Goal: Find specific page/section: Find specific page/section

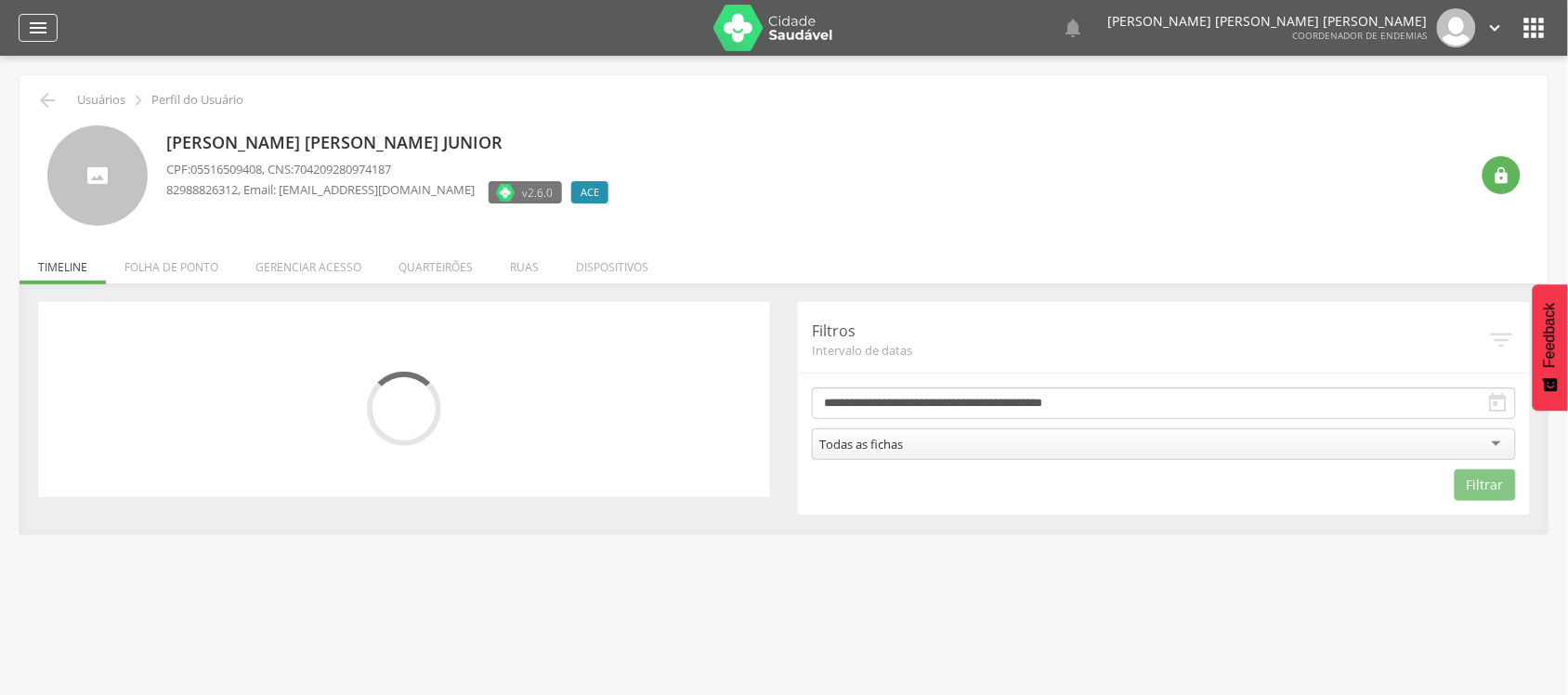
click at [34, 23] on icon "" at bounding box center [38, 27] width 22 height 22
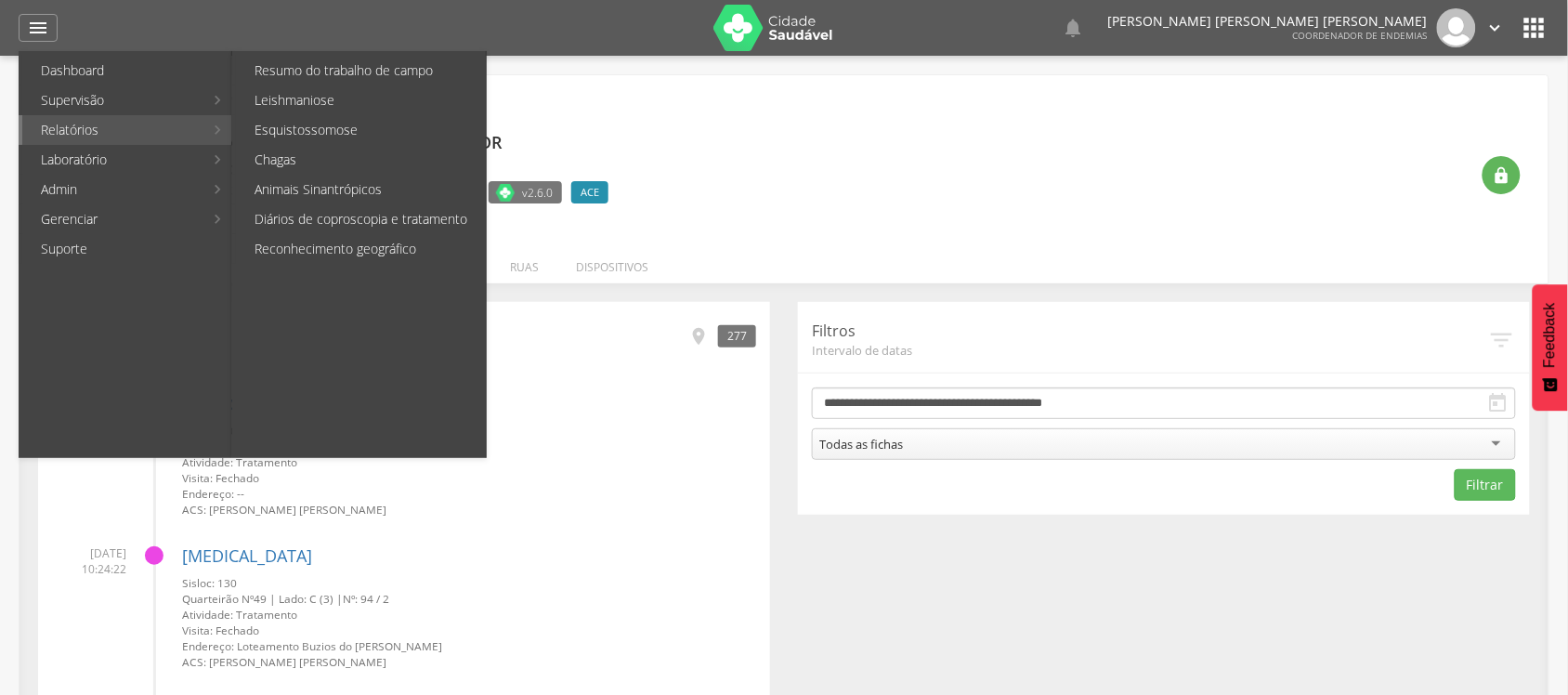
click at [339, 265] on ul "Resumo do trabalho [PERSON_NAME] Leishmaniose Esquistossomose Chagas Animais Si…" at bounding box center [359, 254] width 255 height 407
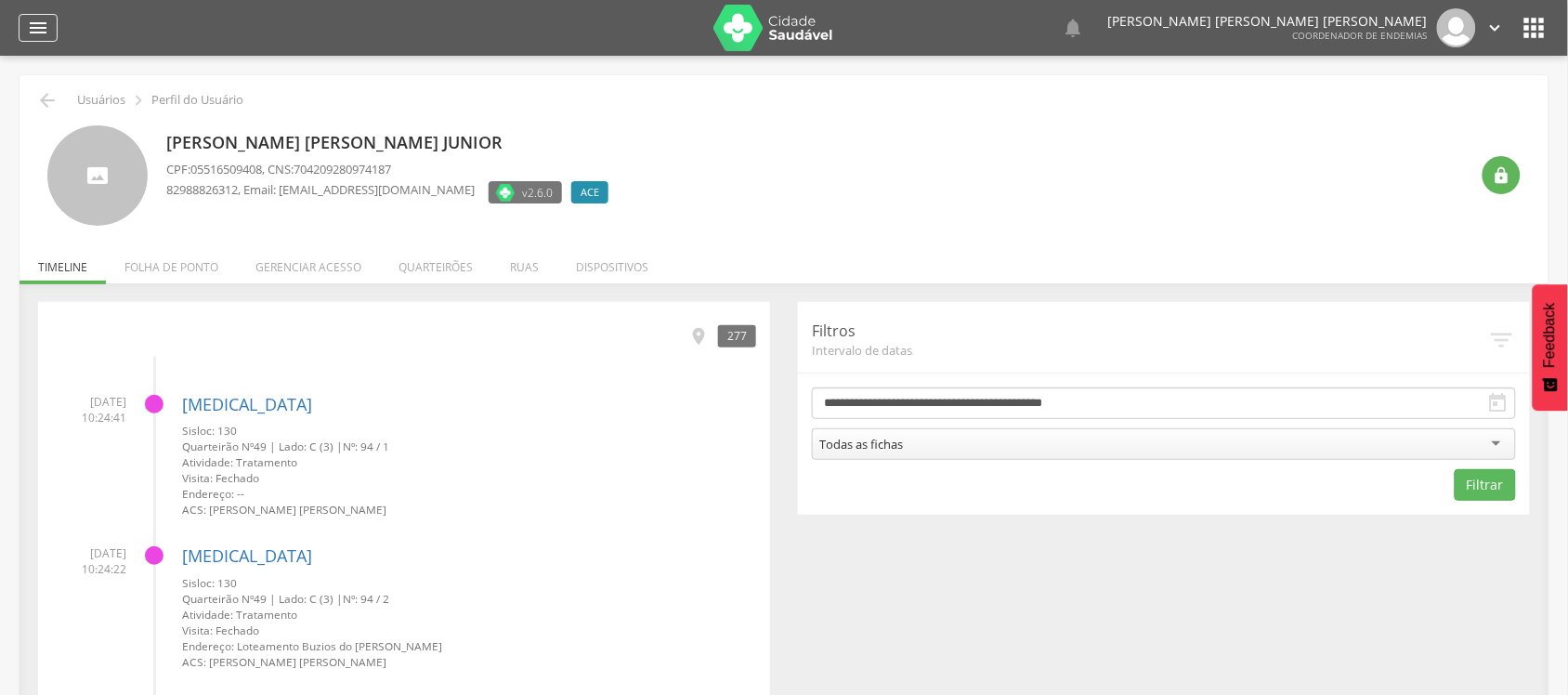
click at [51, 30] on div "" at bounding box center [38, 27] width 39 height 28
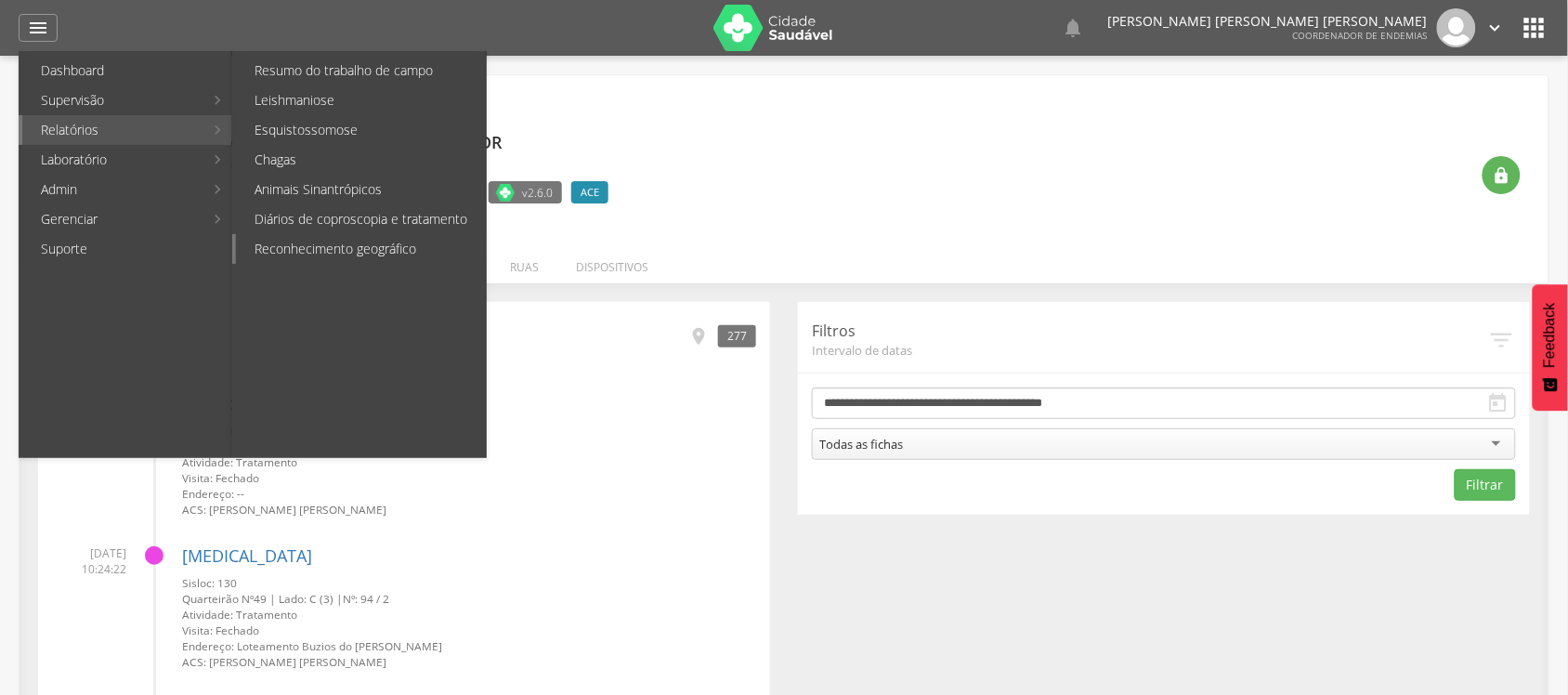
click at [397, 244] on link "Reconhecimento geográfico" at bounding box center [361, 248] width 250 height 30
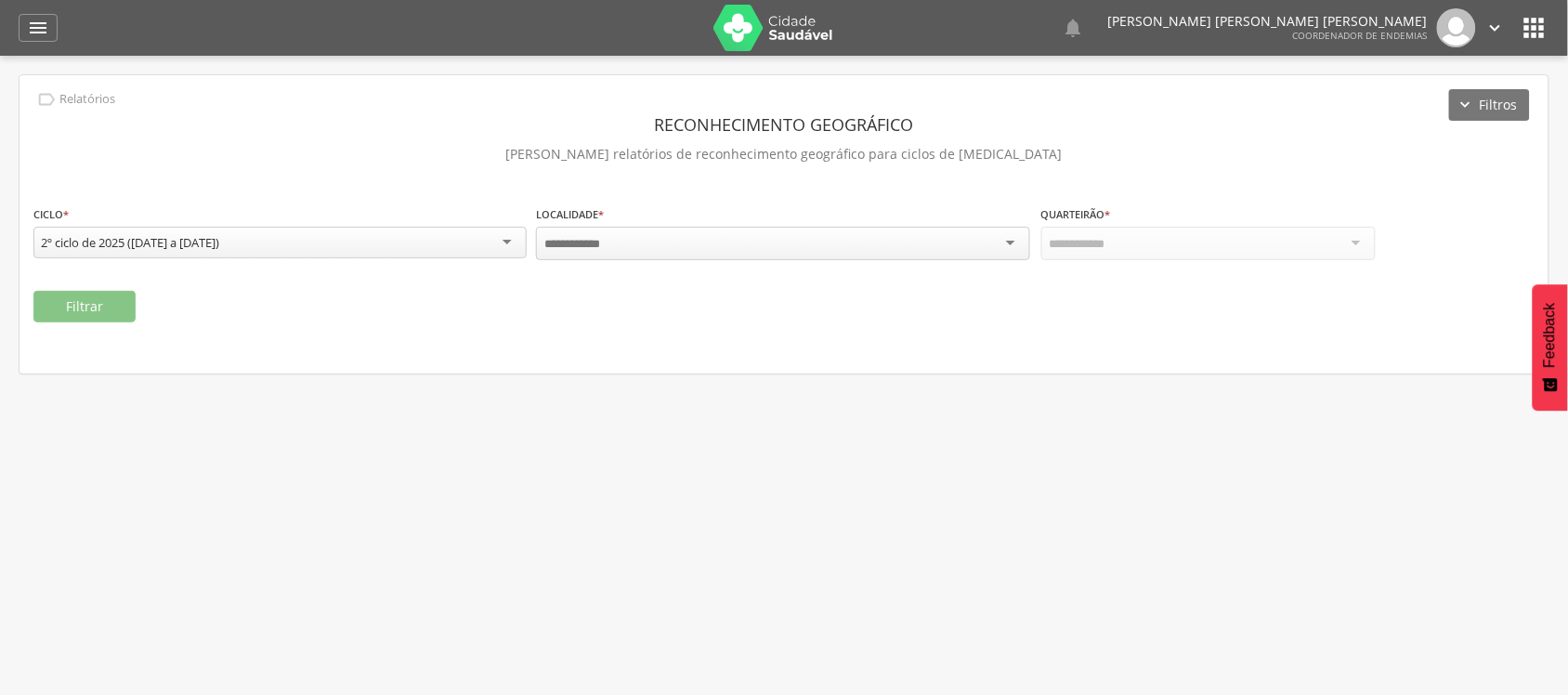
click at [546, 242] on input "select-one" at bounding box center [578, 244] width 67 height 16
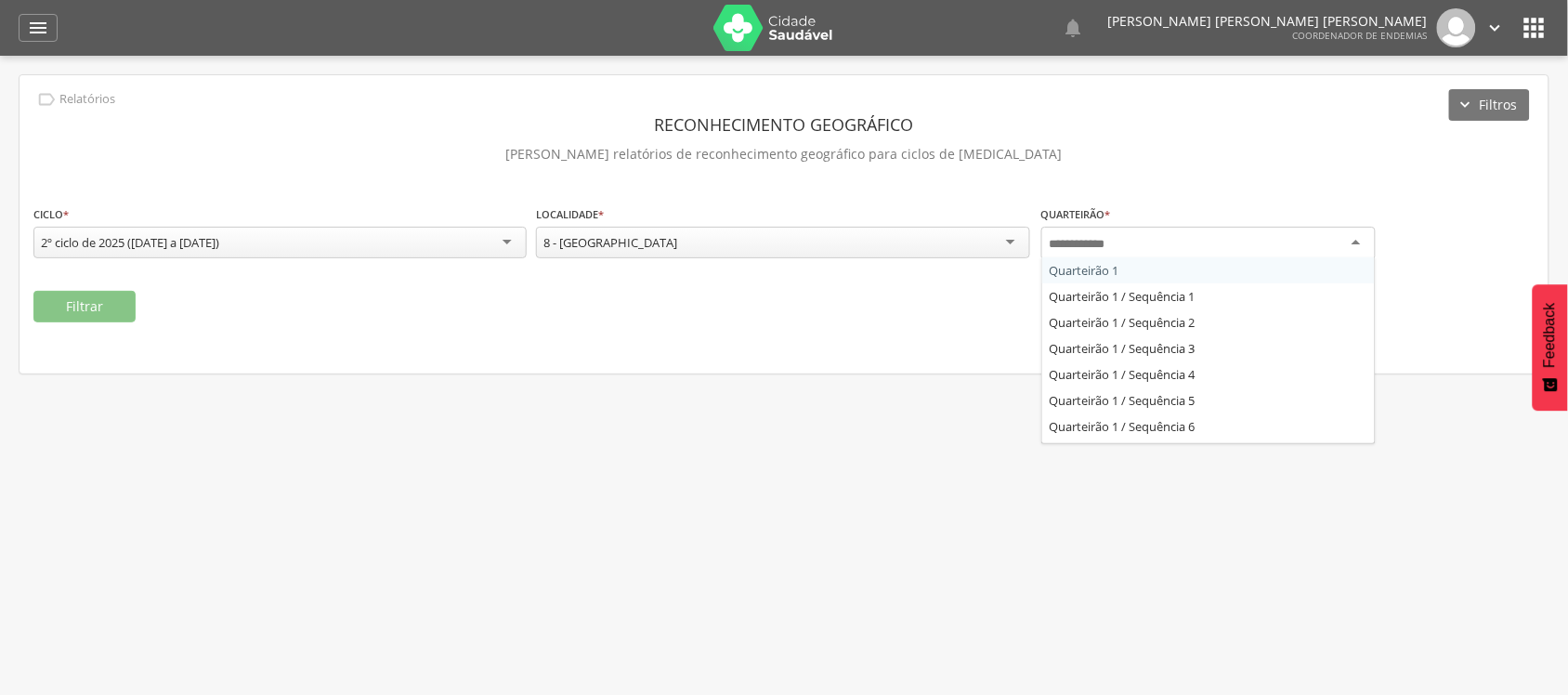
click at [1077, 237] on input "select-one" at bounding box center [1083, 244] width 67 height 16
click at [1092, 275] on div "Quarteirão * Quarteirão 1 Quarteirão 1 / Sequência 1 Quarteirão 1 / Sequência 2…" at bounding box center [1287, 240] width 493 height 72
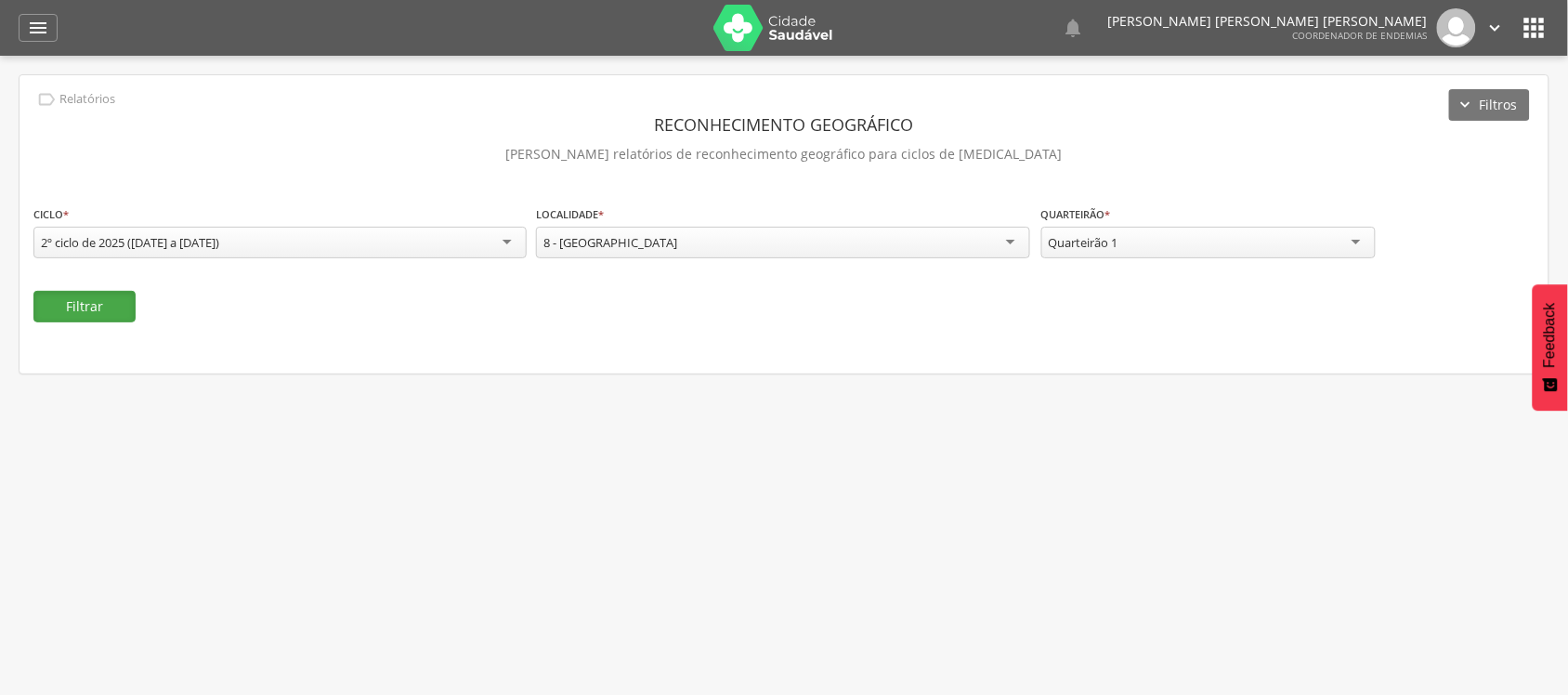
click at [76, 297] on button "Filtrar" at bounding box center [85, 306] width 102 height 32
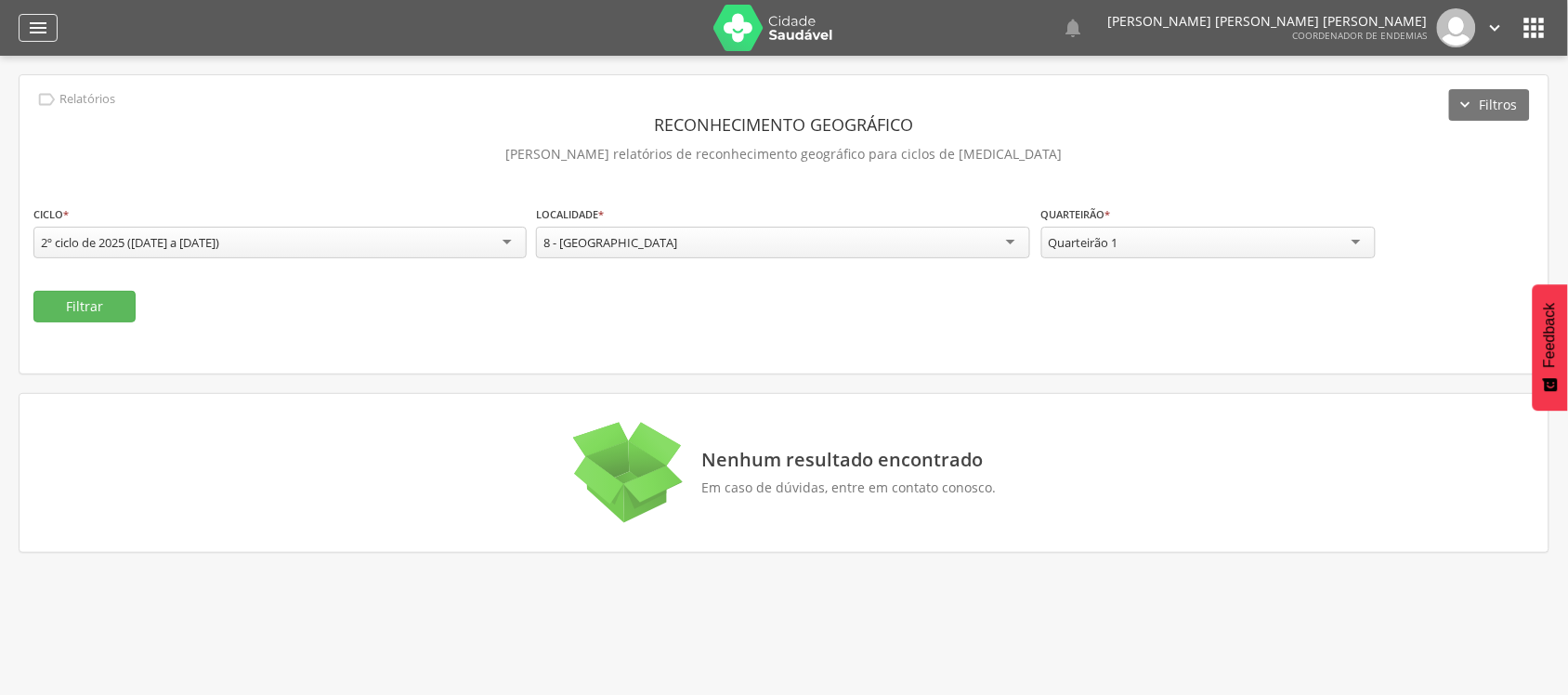
click at [42, 28] on icon "" at bounding box center [38, 27] width 22 height 22
